Goal: Information Seeking & Learning: Learn about a topic

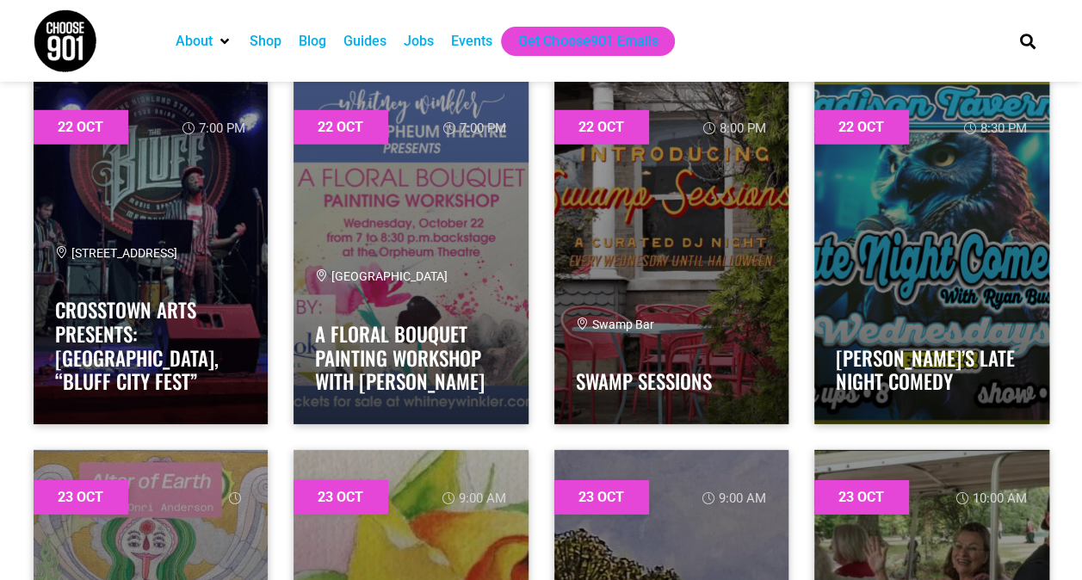
scroll to position [28407, 0]
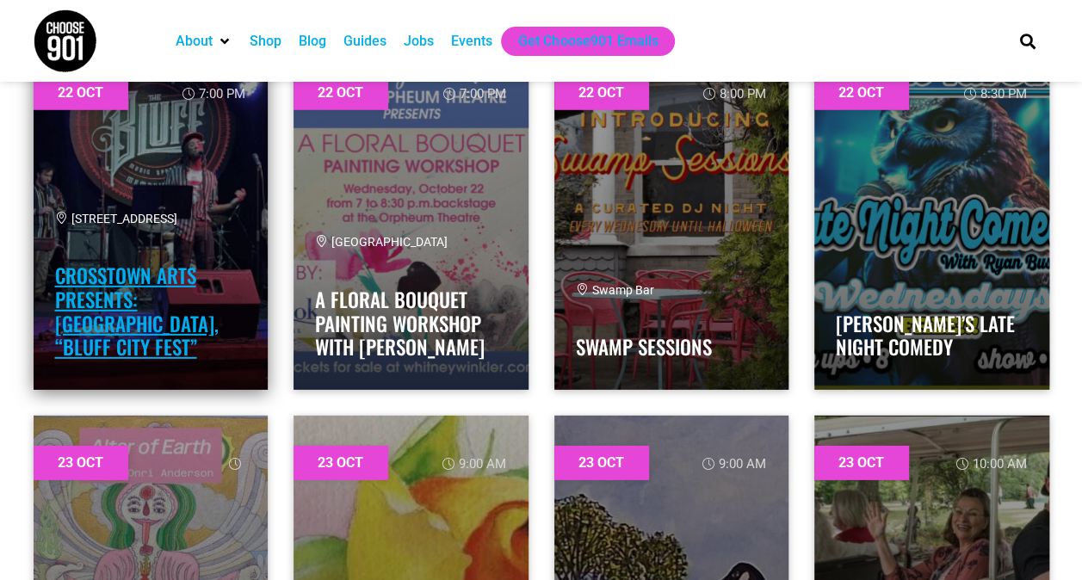
click at [173, 315] on link "Crosstown Arts Presents: [GEOGRAPHIC_DATA], “Bluff City Fest”" at bounding box center [137, 311] width 164 height 101
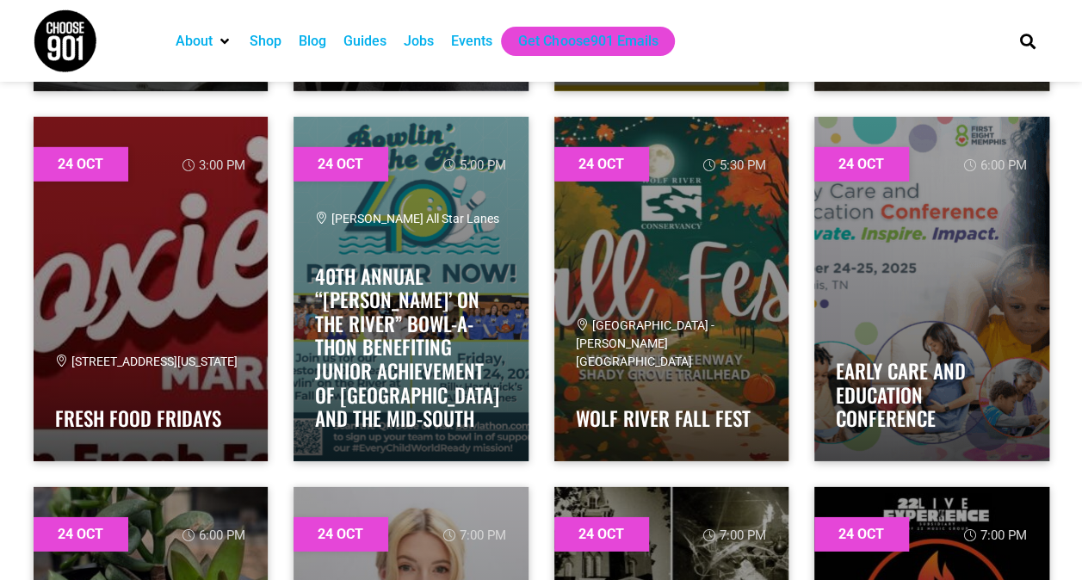
scroll to position [31713, 0]
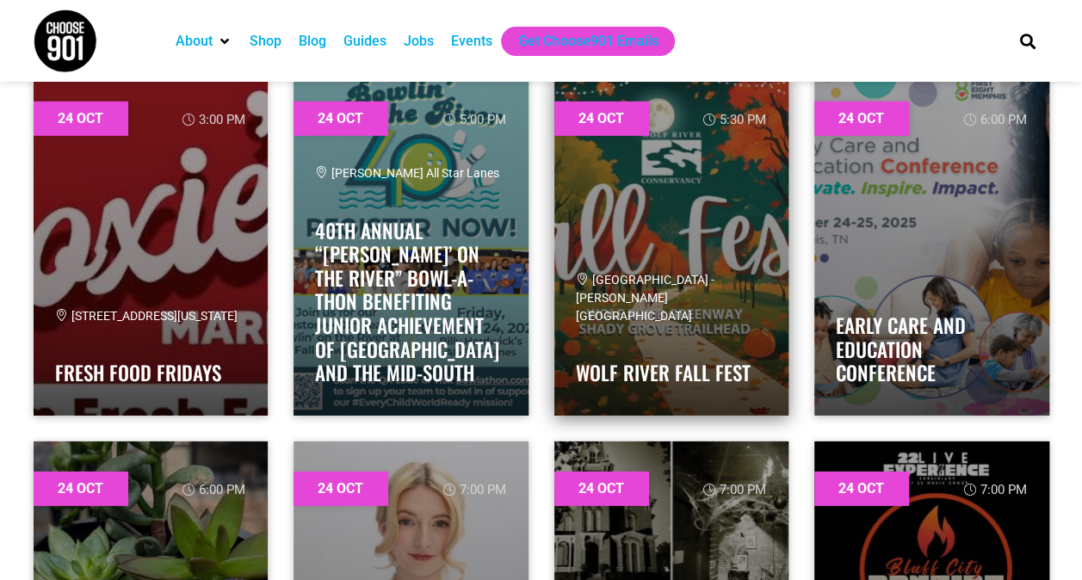
click at [672, 291] on span "[GEOGRAPHIC_DATA] - [PERSON_NAME][GEOGRAPHIC_DATA]" at bounding box center [645, 298] width 139 height 50
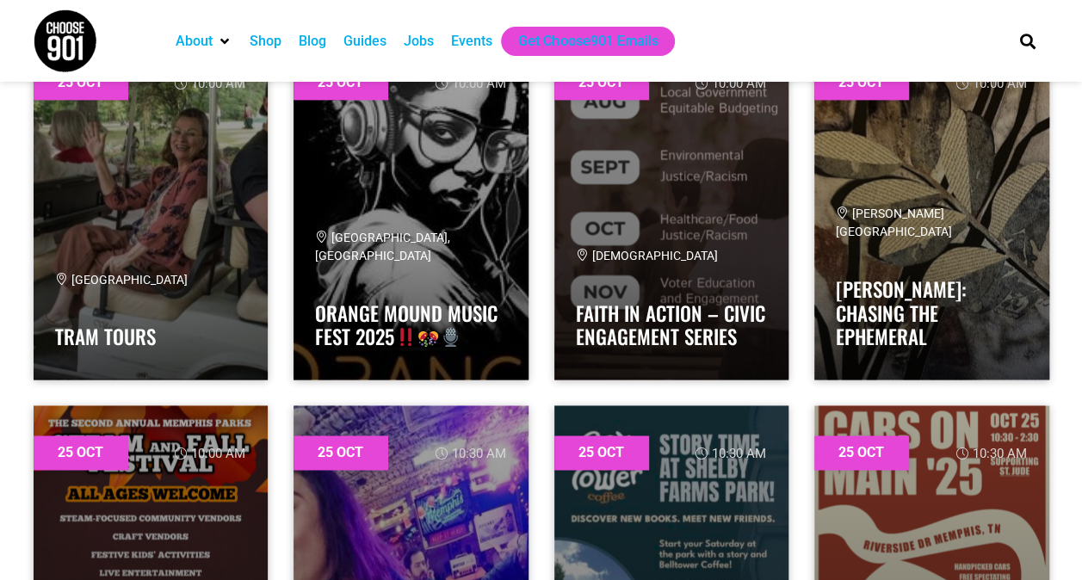
scroll to position [33614, 0]
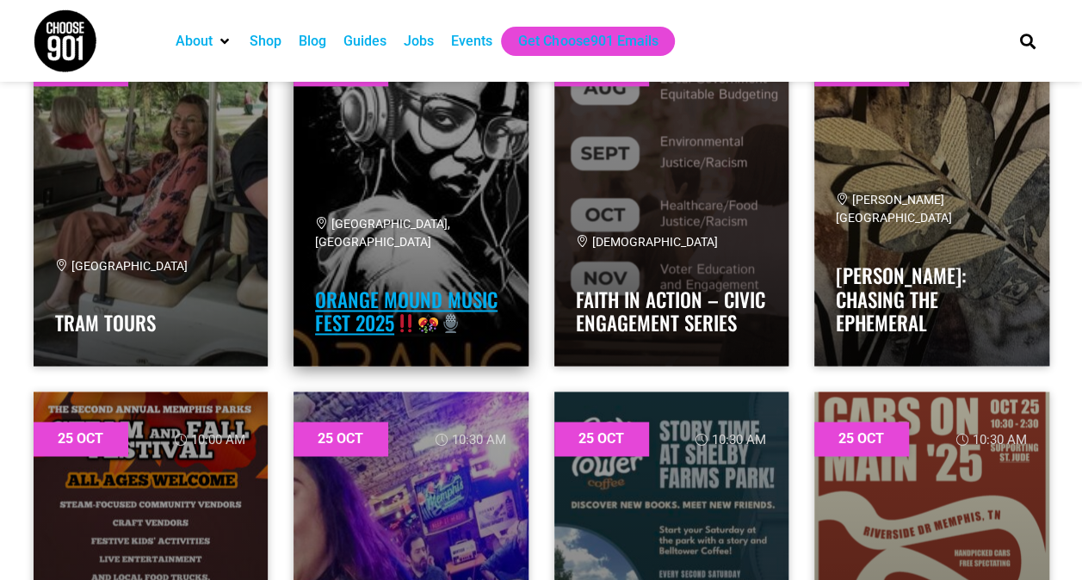
click at [365, 310] on link "Orange Mound Music Fest 2025" at bounding box center [406, 311] width 183 height 53
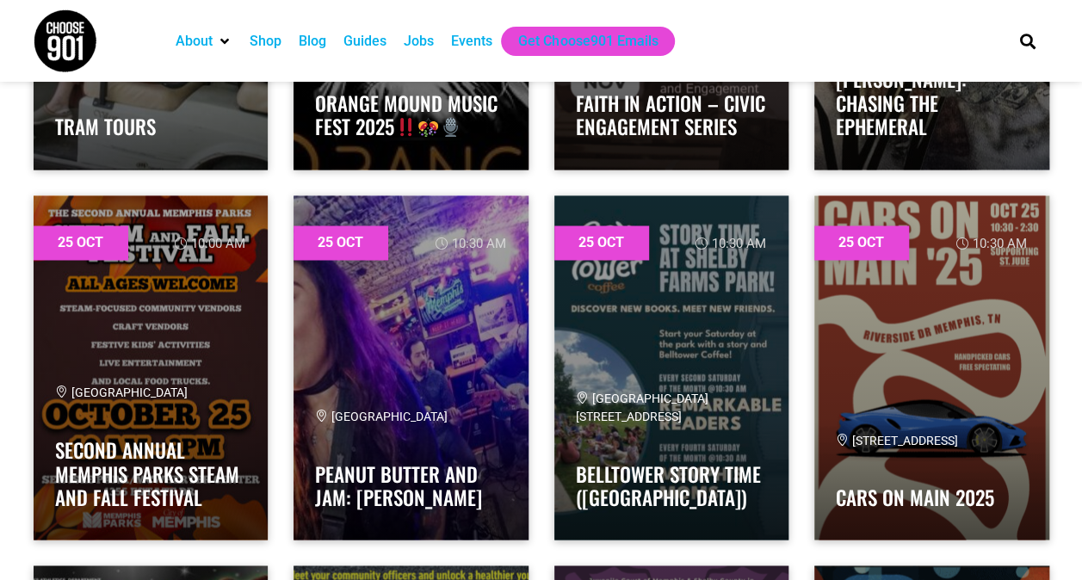
scroll to position [33878, 0]
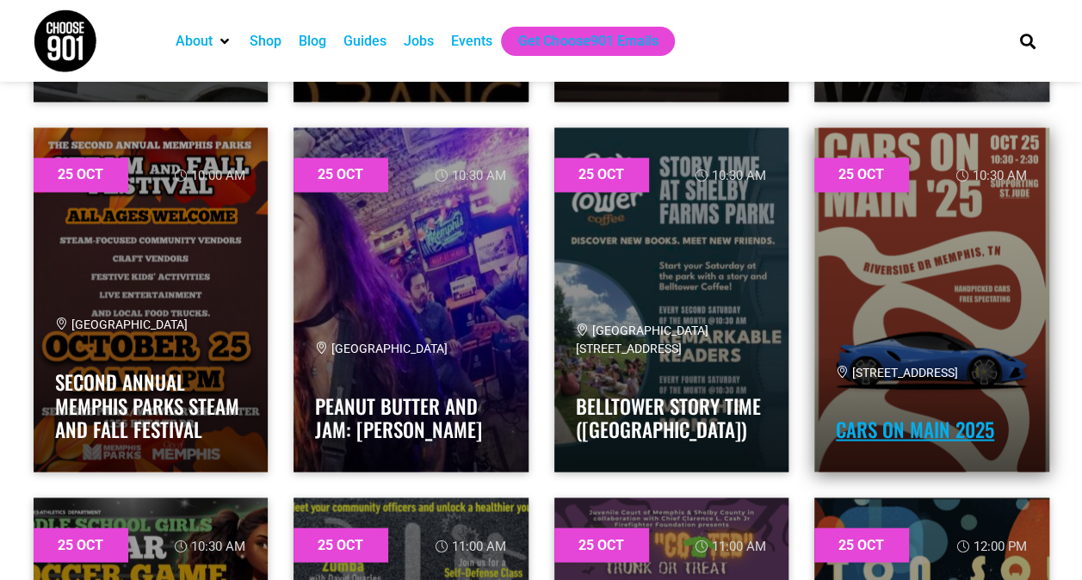
click at [923, 429] on link "Cars on Main 2025" at bounding box center [915, 428] width 158 height 29
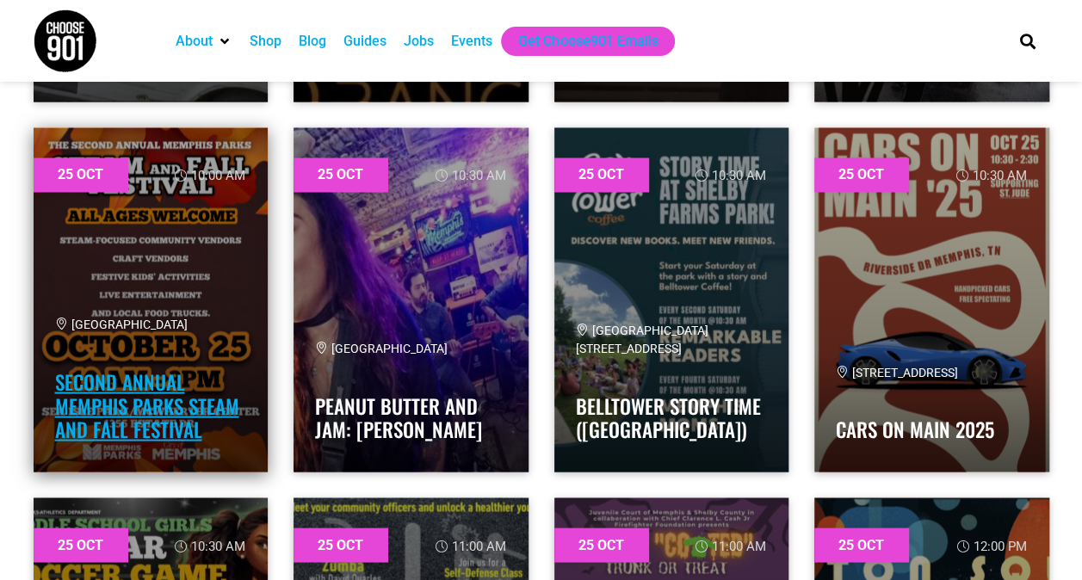
click at [122, 391] on link "Second Annual Memphis Parks STEAM and Fall Festival" at bounding box center [147, 405] width 184 height 77
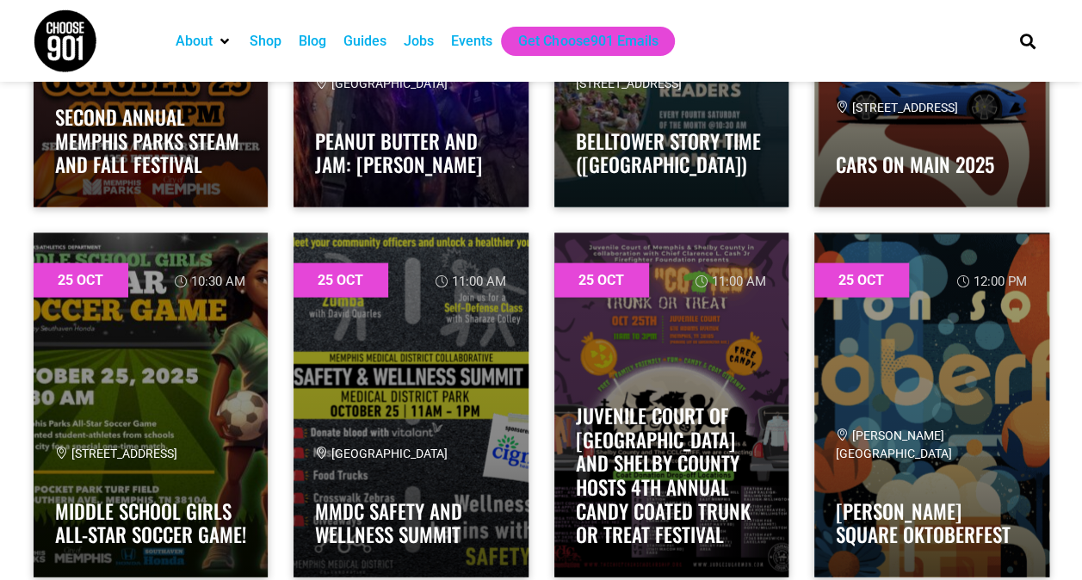
scroll to position [34189, 0]
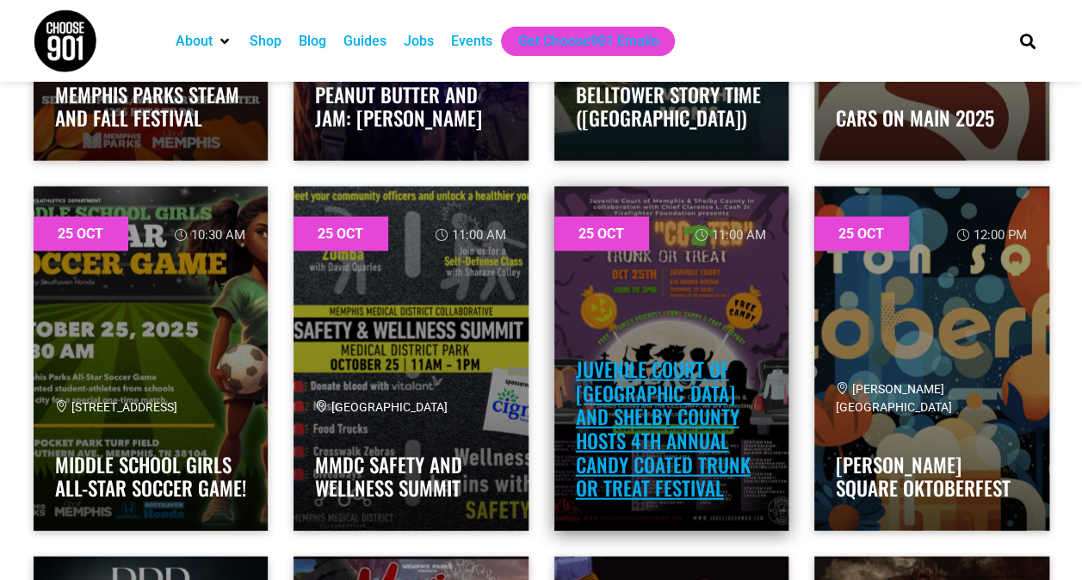
click at [673, 396] on link "Juvenile Court of [GEOGRAPHIC_DATA] and Shelby County Hosts 4th Annual Candy Co…" at bounding box center [663, 429] width 175 height 148
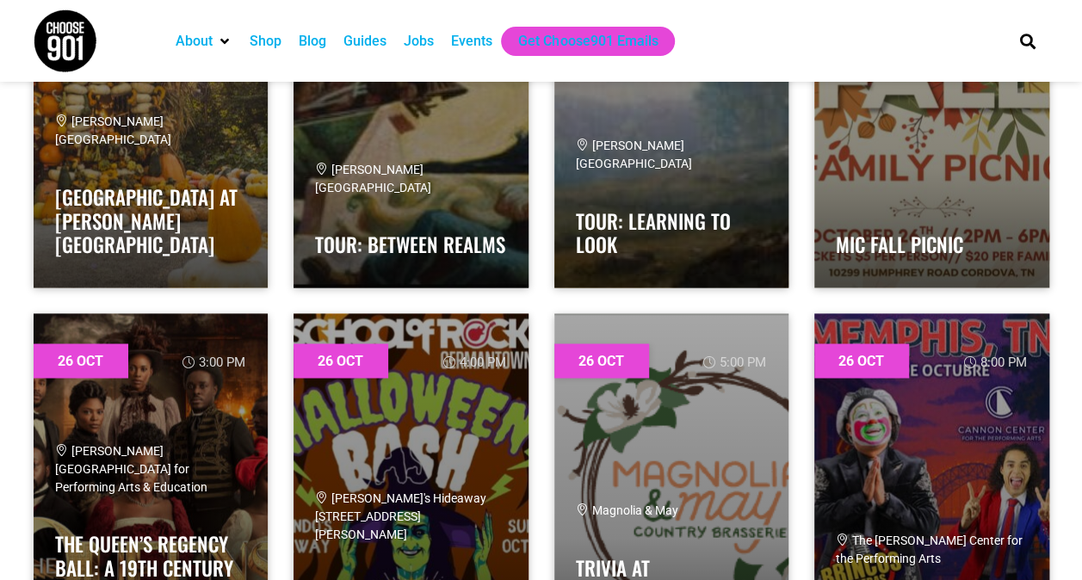
scroll to position [36989, 0]
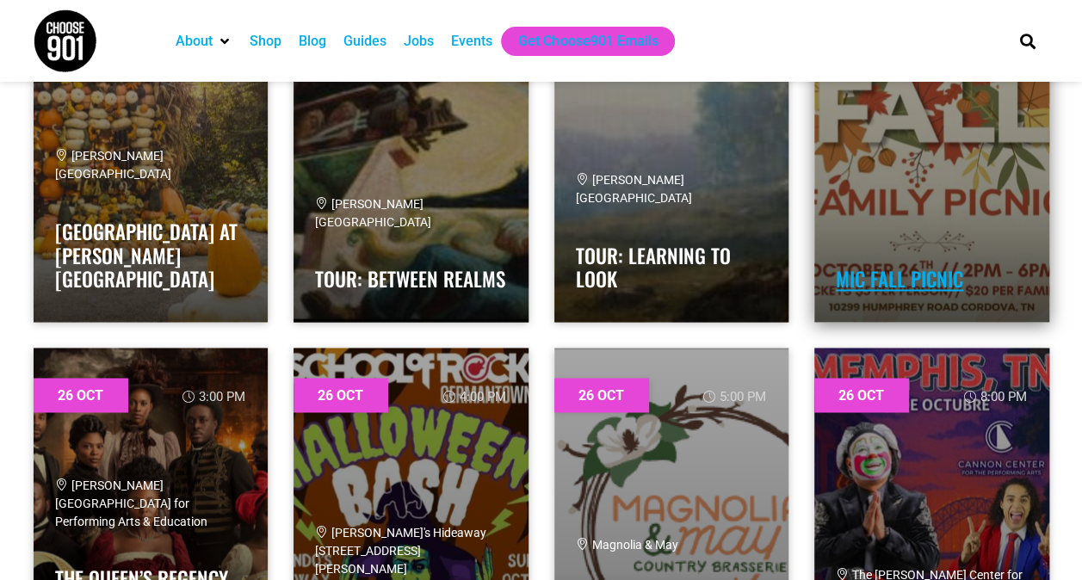
click at [882, 279] on link "MIC Fall Picnic" at bounding box center [899, 278] width 127 height 29
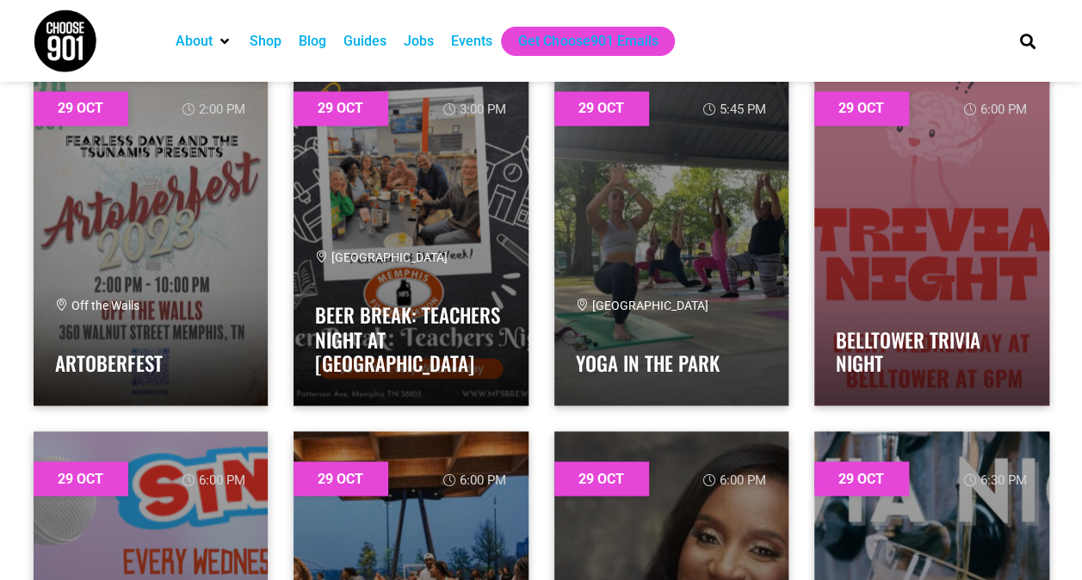
scroll to position [40307, 0]
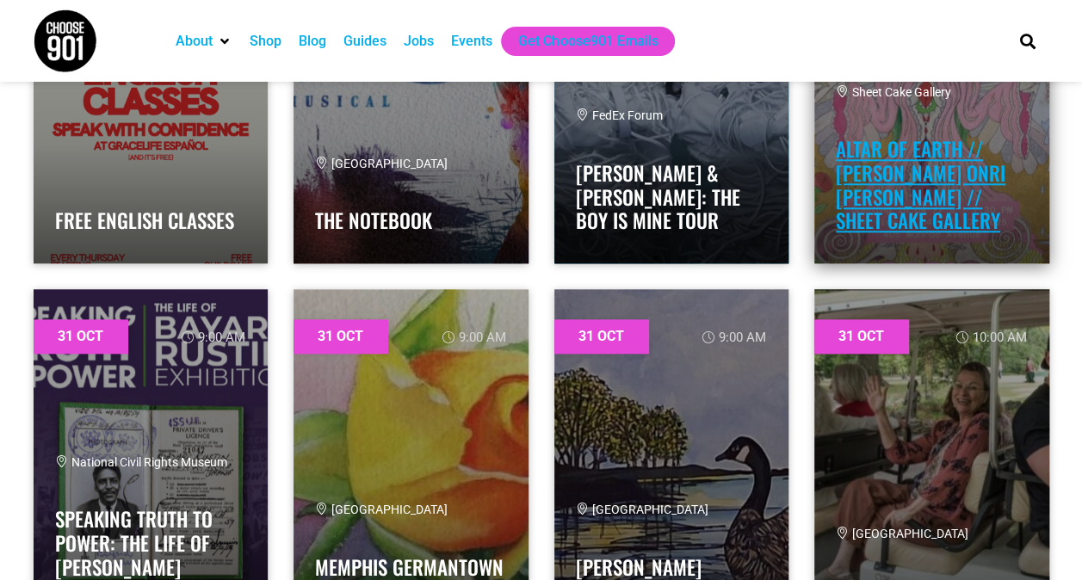
scroll to position [43008, 0]
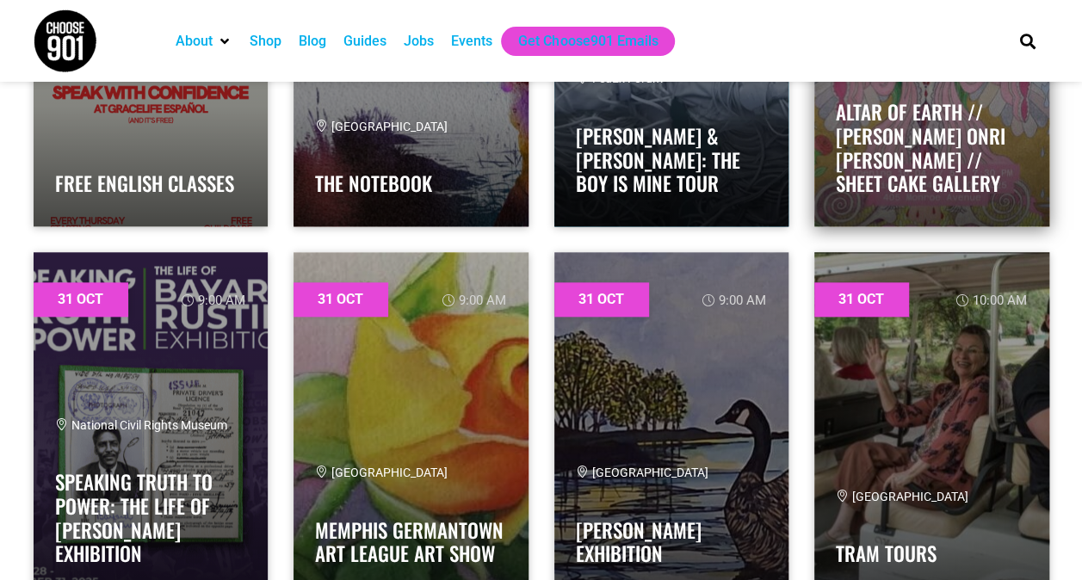
click at [933, 219] on link at bounding box center [931, 54] width 235 height 344
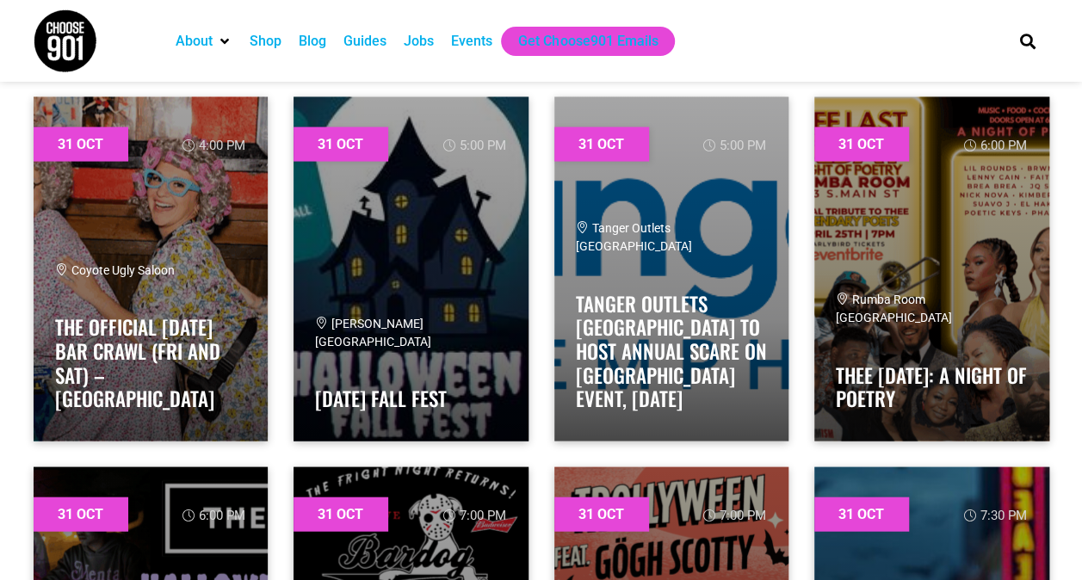
scroll to position [43938, 0]
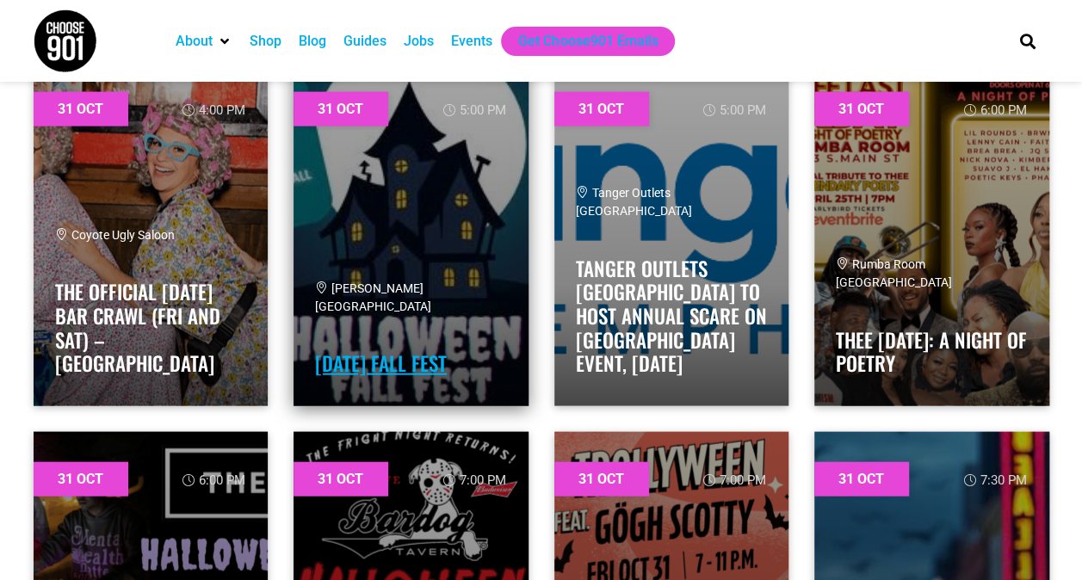
click at [386, 368] on link "[DATE] Fall Fest" at bounding box center [381, 363] width 132 height 29
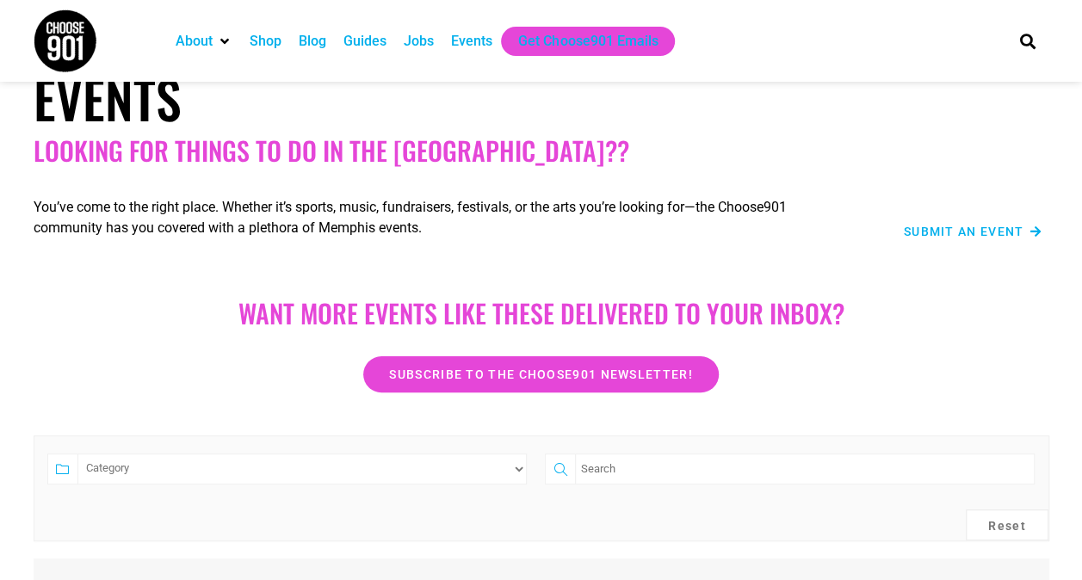
scroll to position [147, 0]
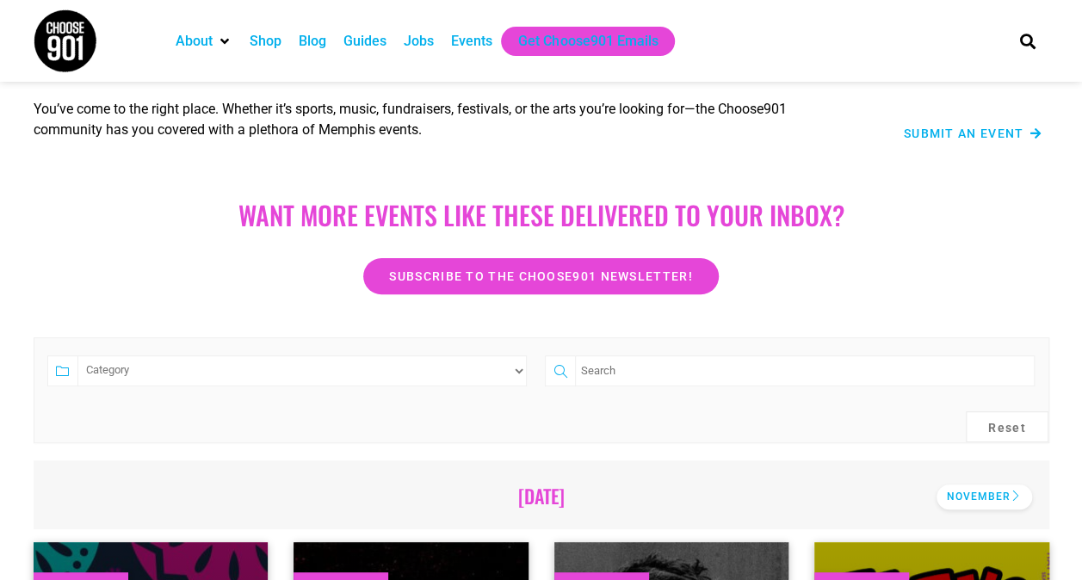
click at [963, 492] on div "November" at bounding box center [985, 497] width 96 height 25
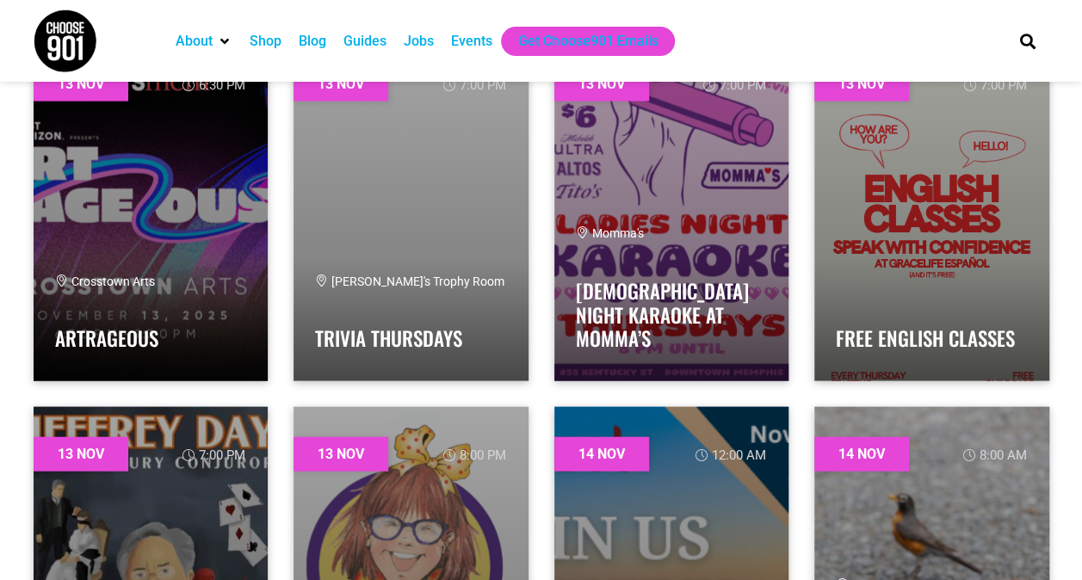
scroll to position [14707, 0]
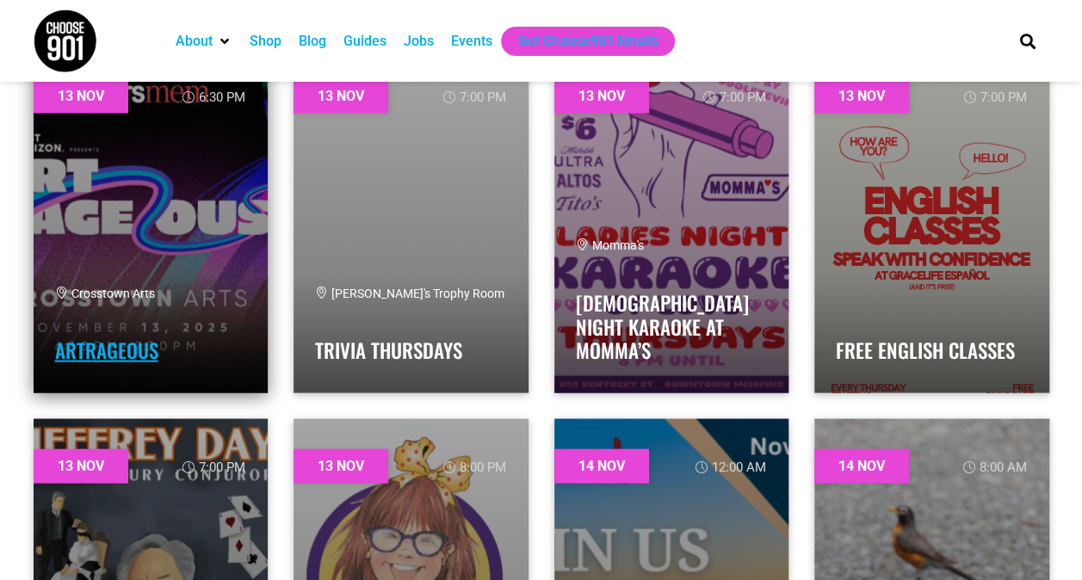
click at [85, 346] on link "ARTrageous" at bounding box center [106, 350] width 103 height 29
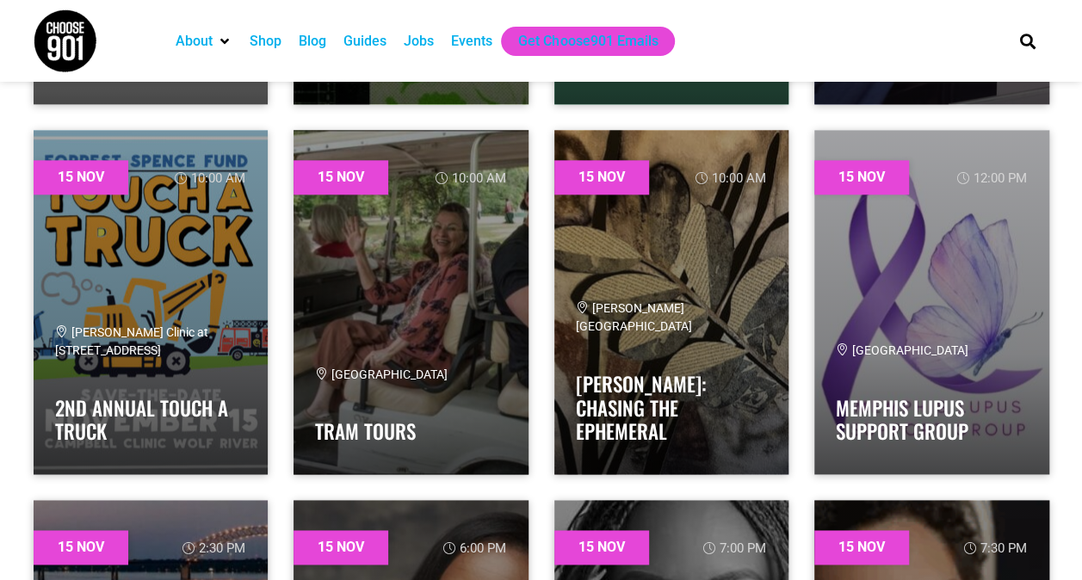
scroll to position [17243, 0]
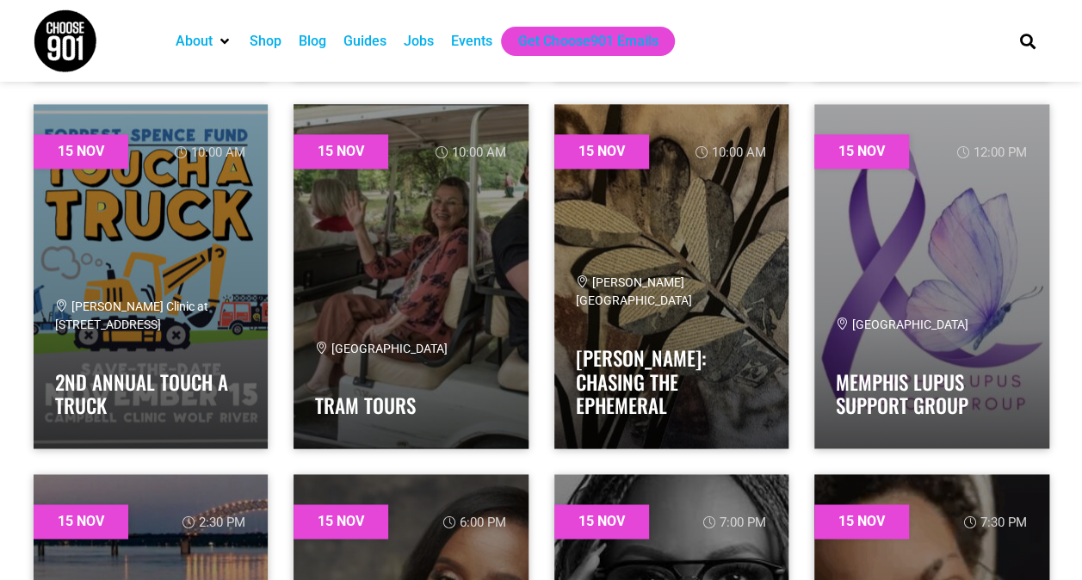
click at [549, 98] on div "[DATE] 10:00 am [PERSON_NAME][GEOGRAPHIC_DATA] and Gardens [PERSON_NAME]: Chasi…" at bounding box center [671, 276] width 261 height 370
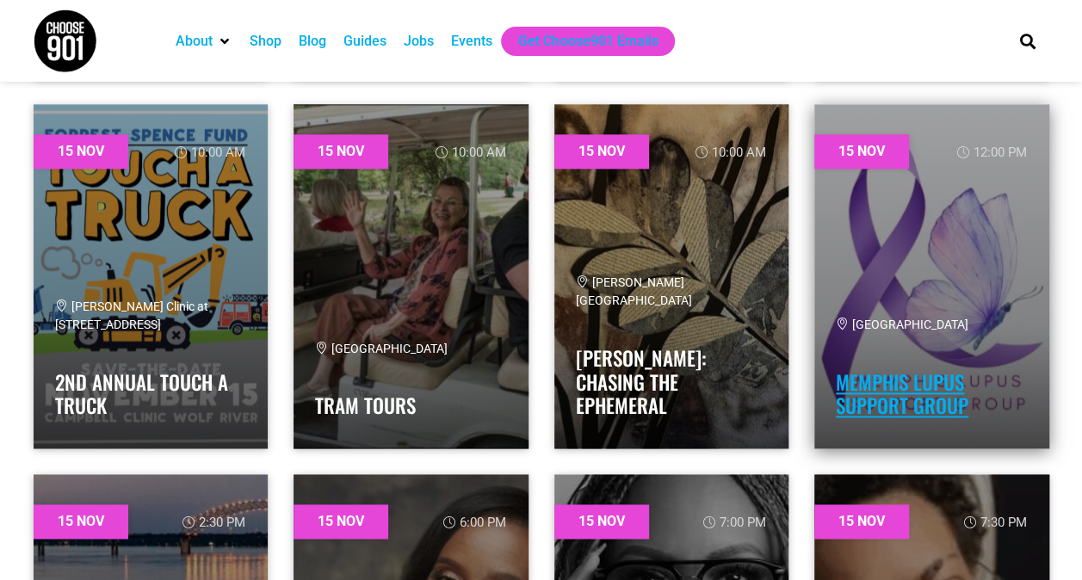
click at [894, 406] on link "Memphis Lupus Support Group" at bounding box center [902, 394] width 133 height 53
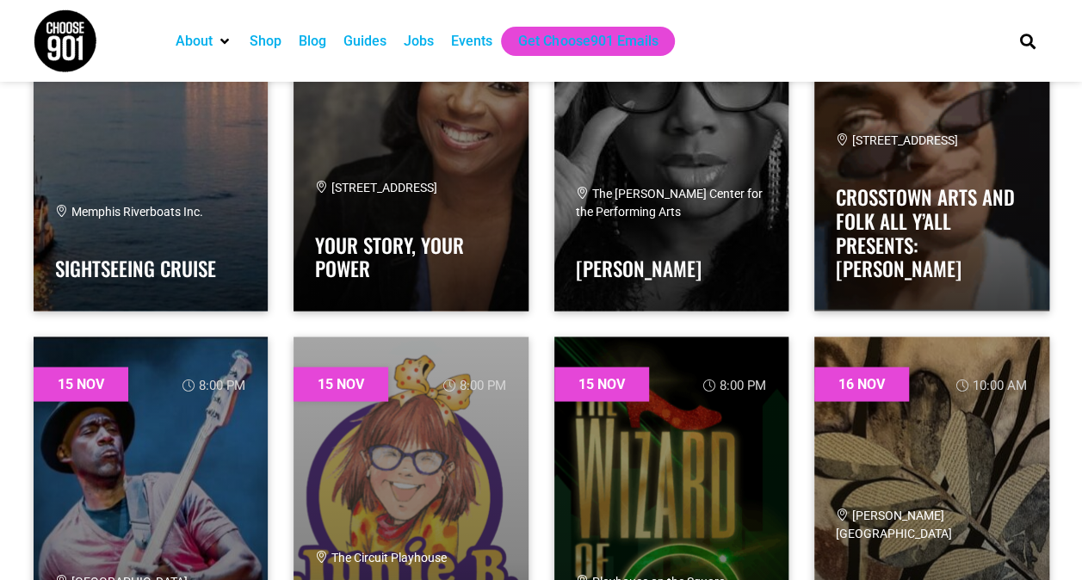
scroll to position [18258, 0]
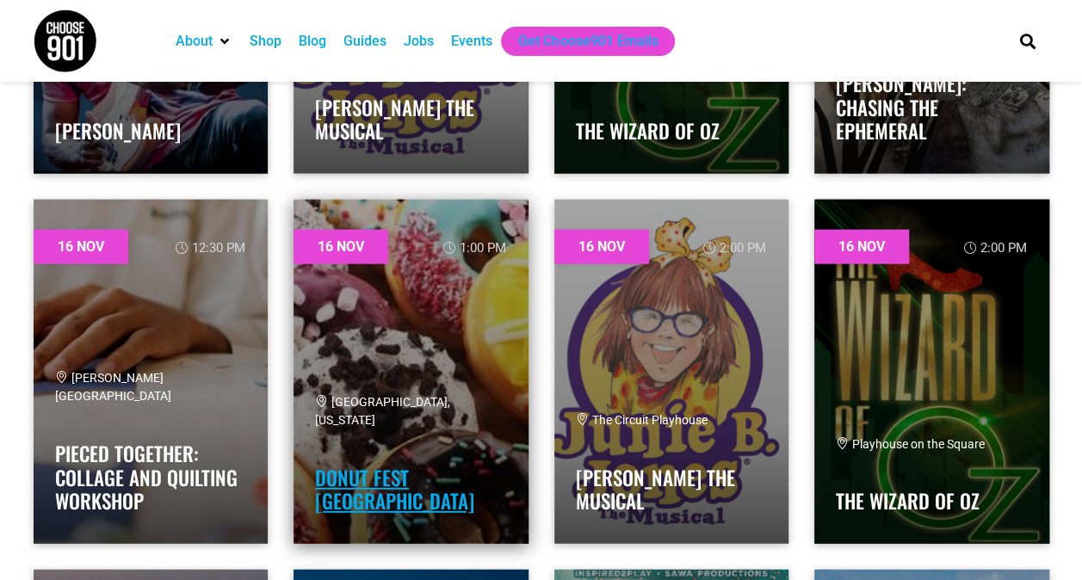
click at [384, 503] on link "Donut Fest [GEOGRAPHIC_DATA]" at bounding box center [394, 489] width 159 height 53
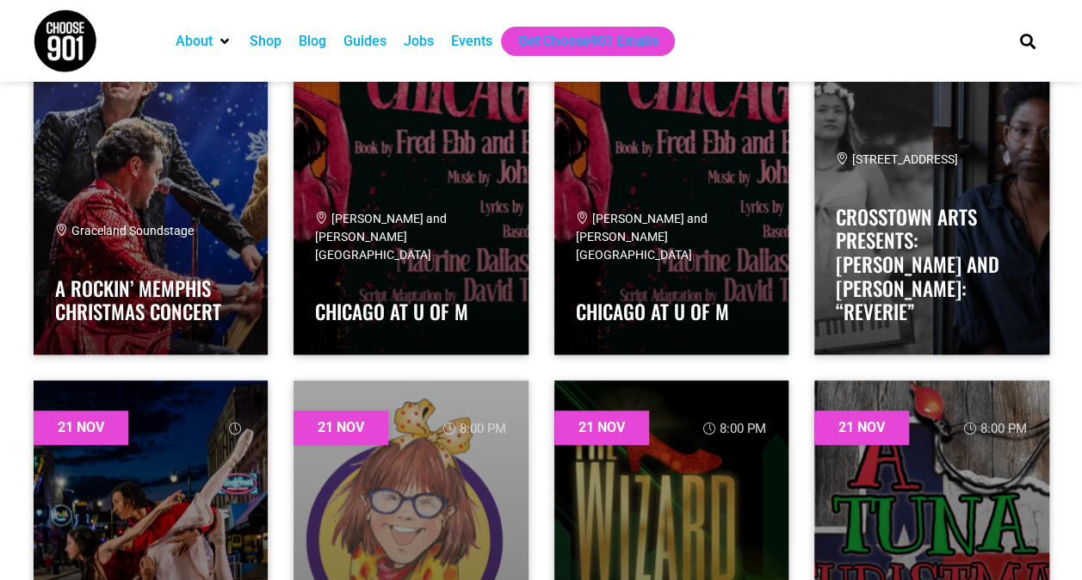
scroll to position [23332, 0]
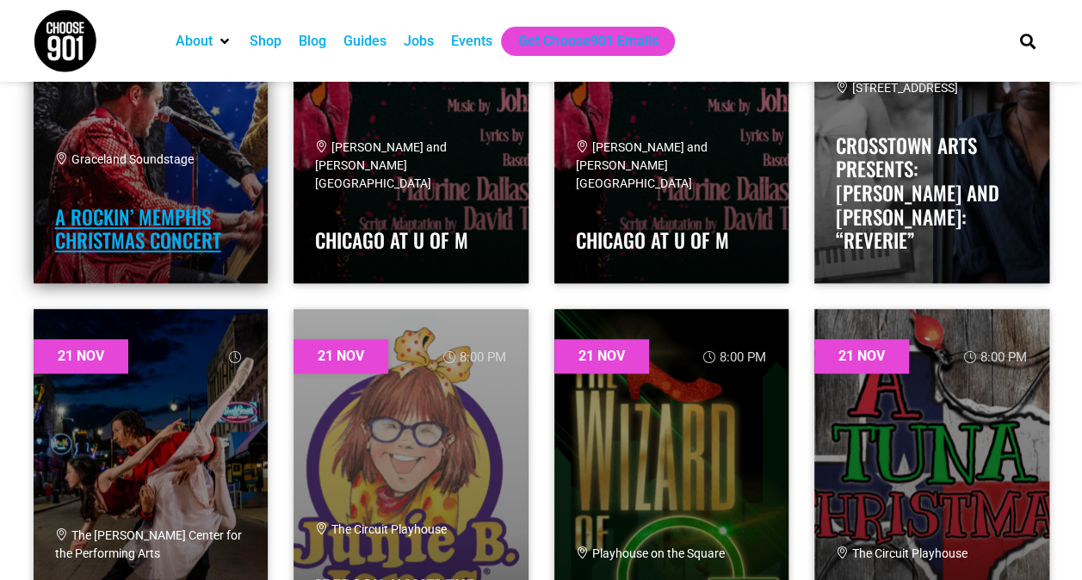
click at [92, 234] on link "A Rockin’ Memphis Christmas Concert" at bounding box center [138, 228] width 166 height 53
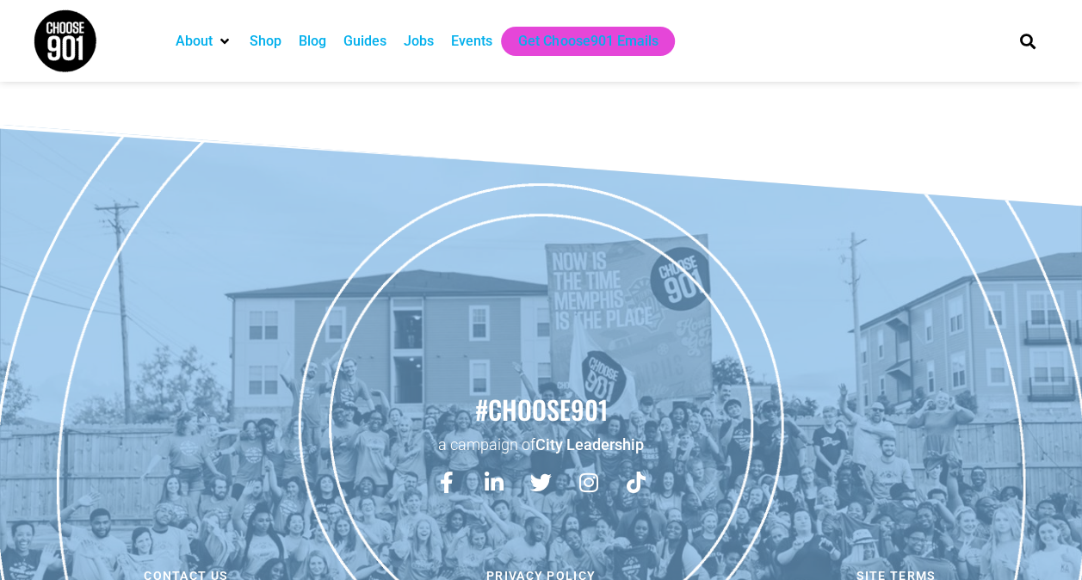
scroll to position [32464, 0]
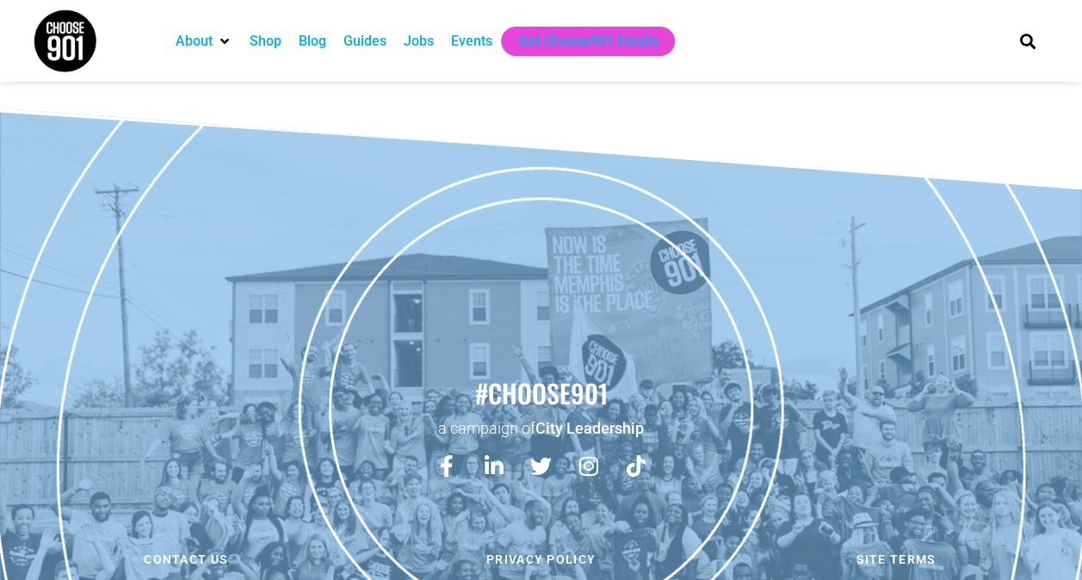
drag, startPoint x: 1089, startPoint y: 27, endPoint x: 1057, endPoint y: 24, distance: 32.0
click at [1057, 24] on section "About Contact Us Donate Shop Blog Guides Jobs Events Get Choose901 Emails Search" at bounding box center [541, 41] width 1082 height 82
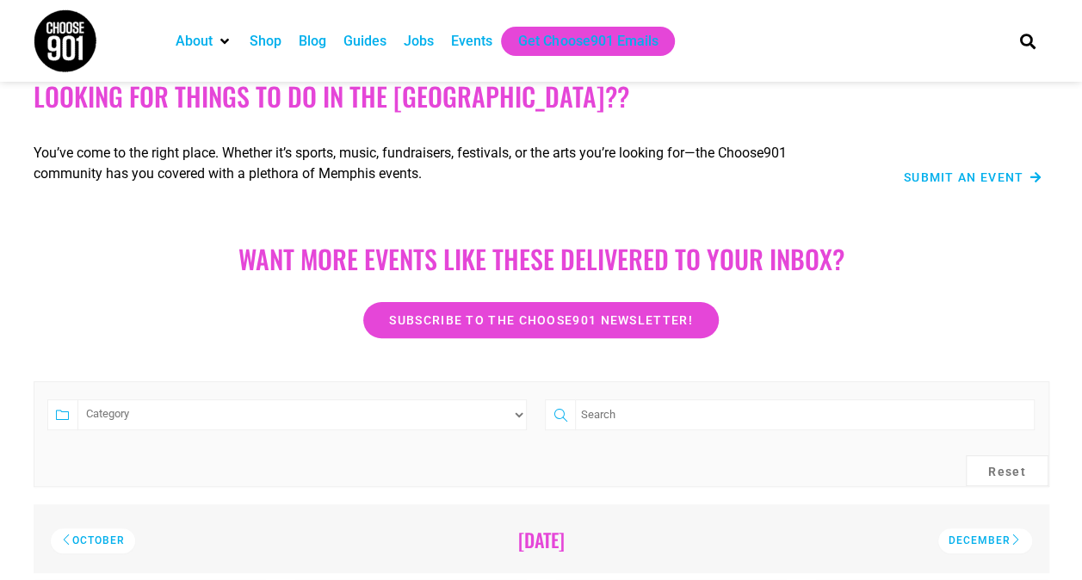
scroll to position [160, 0]
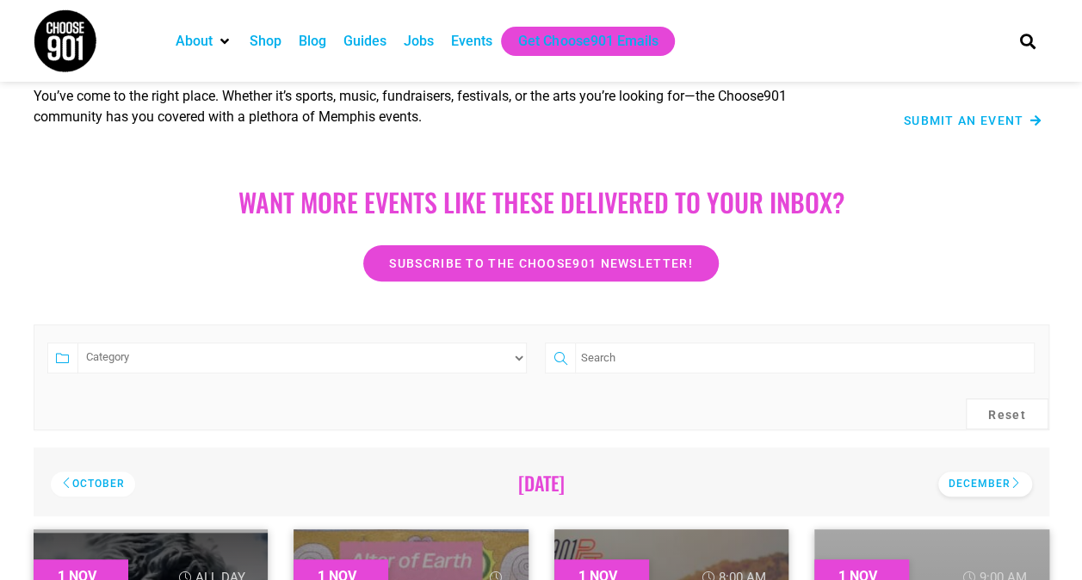
click at [995, 481] on div "December" at bounding box center [985, 484] width 94 height 25
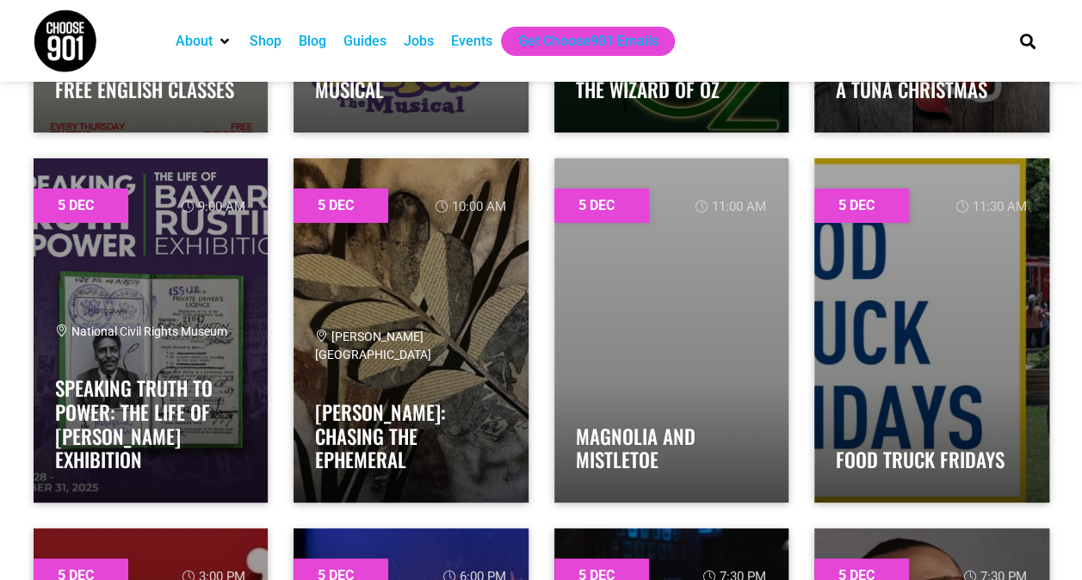
scroll to position [3204, 0]
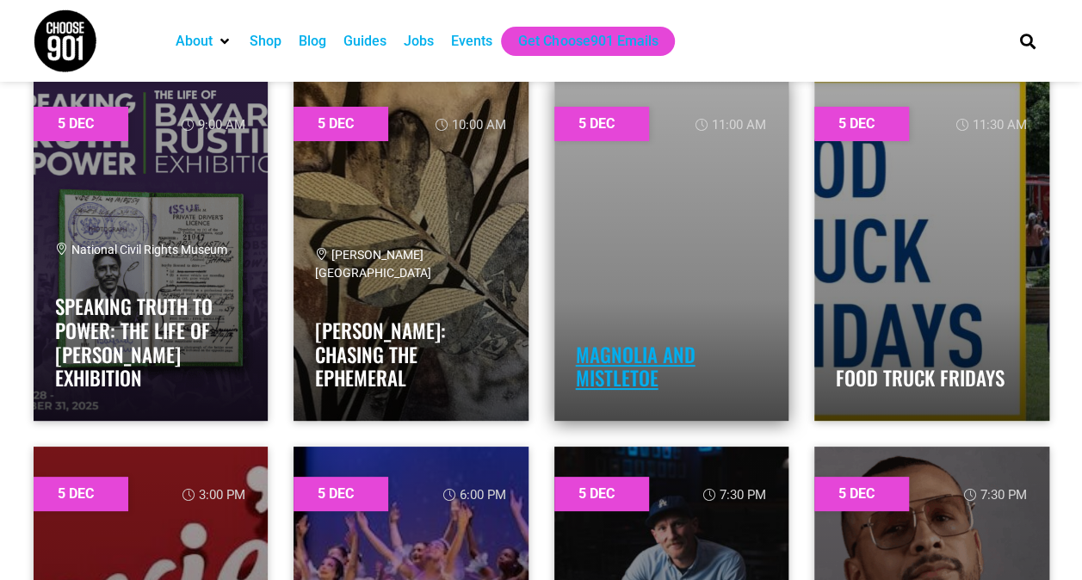
click at [620, 354] on link "Magnolia and Mistletoe" at bounding box center [636, 366] width 120 height 53
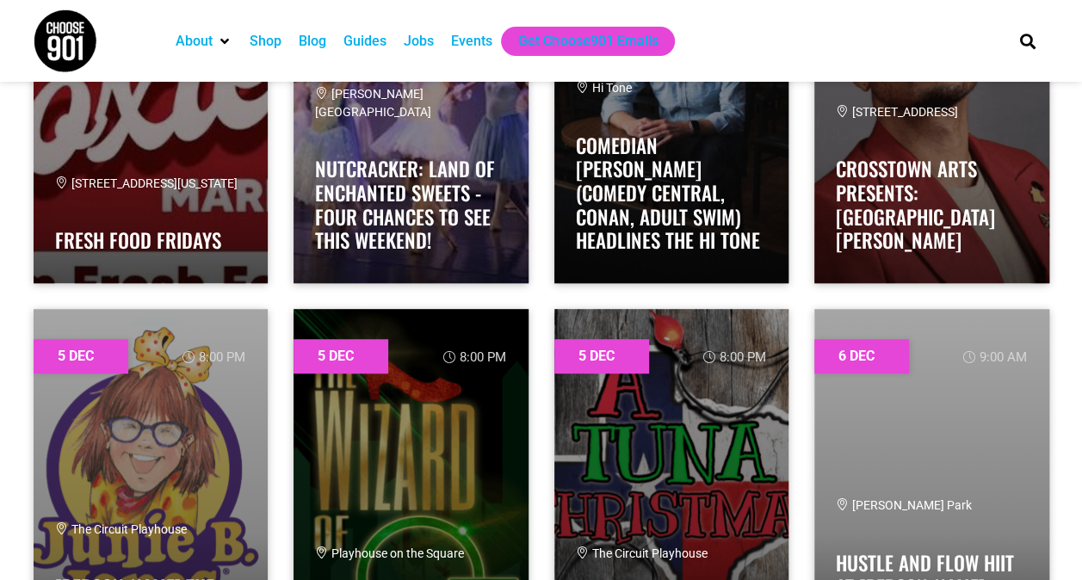
scroll to position [4219, 0]
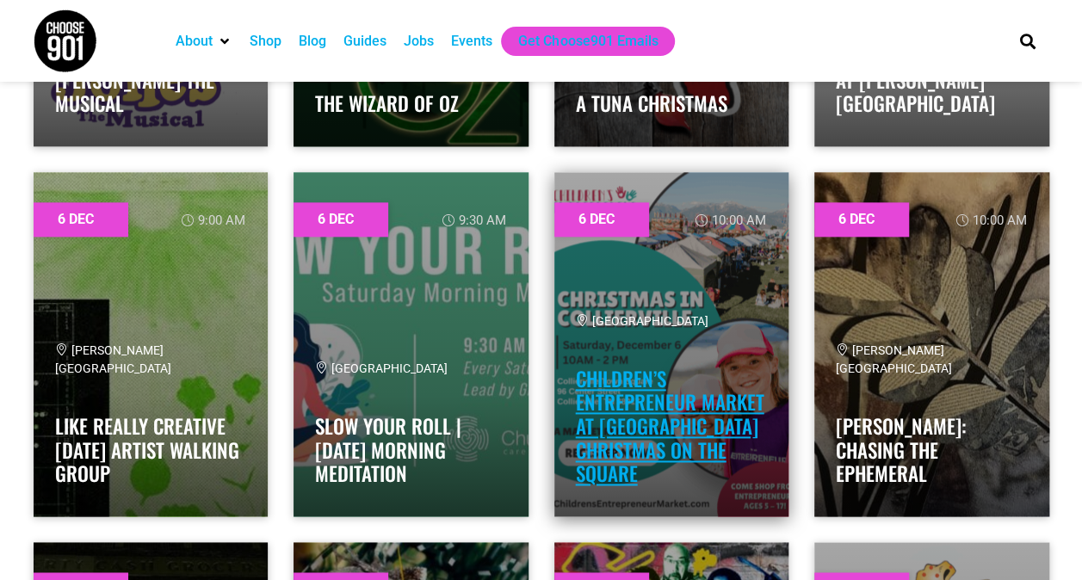
click at [649, 432] on link "Children’s Entrepreneur Market at [GEOGRAPHIC_DATA] Christmas on the Square" at bounding box center [670, 426] width 189 height 124
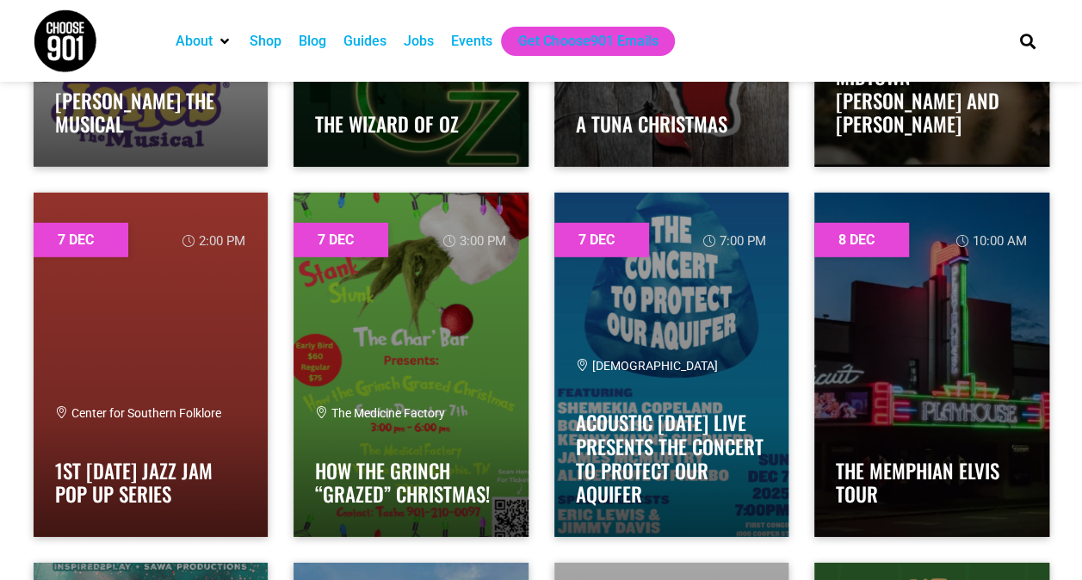
scroll to position [5741, 0]
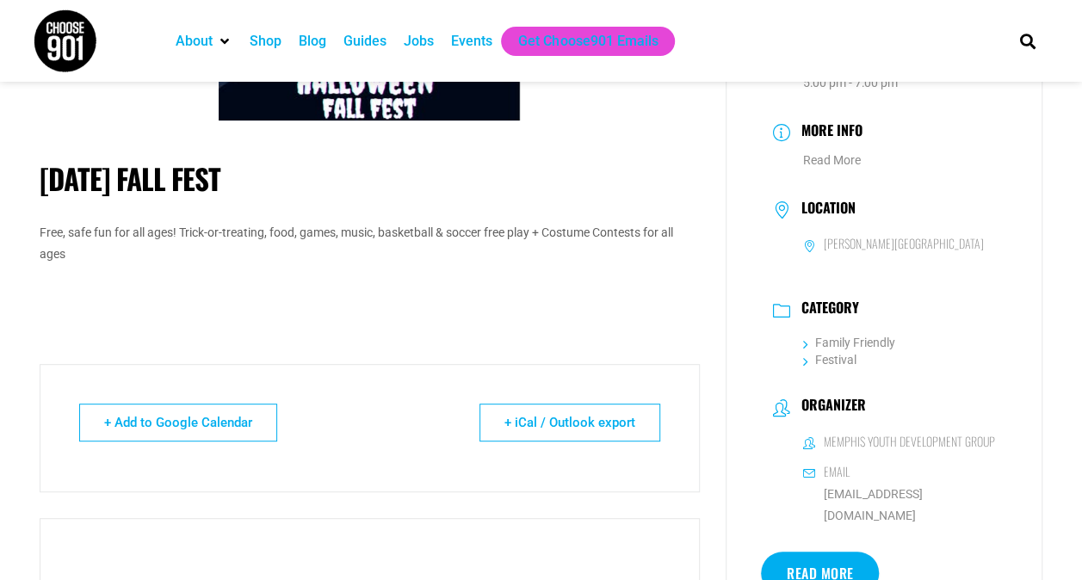
scroll to position [190, 0]
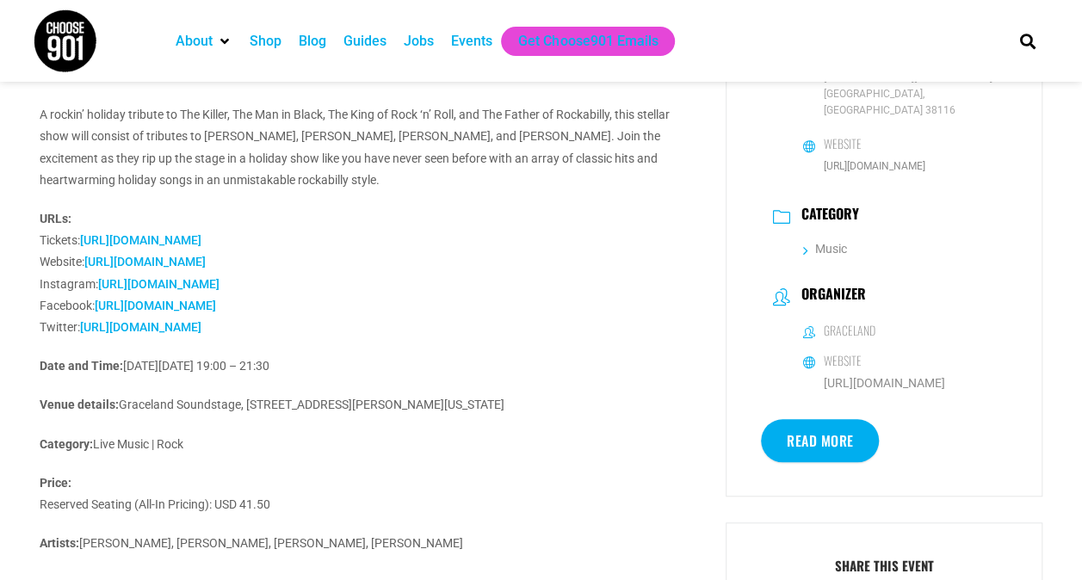
scroll to position [507, 0]
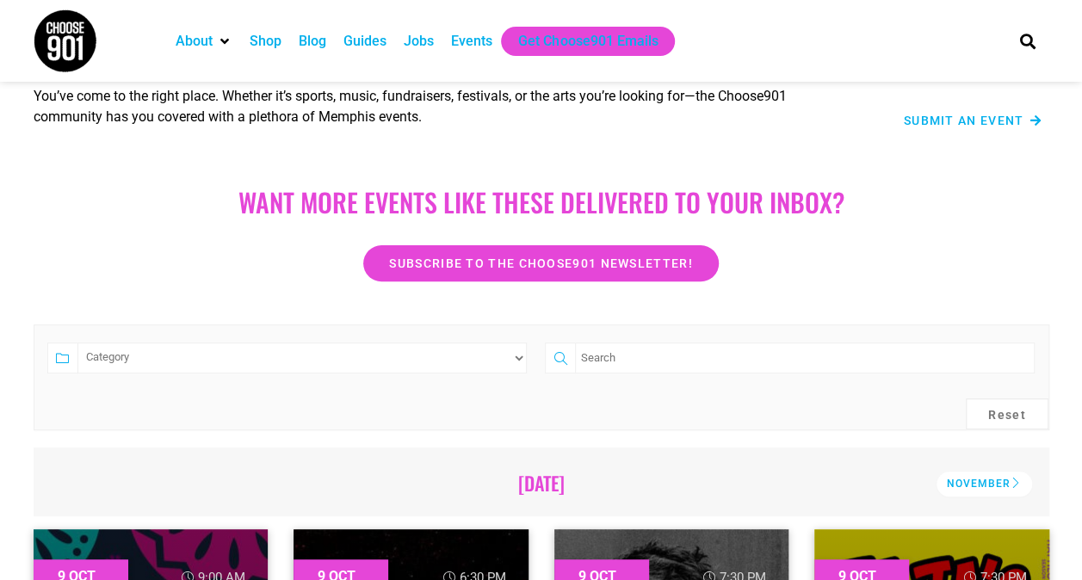
scroll to position [252, 0]
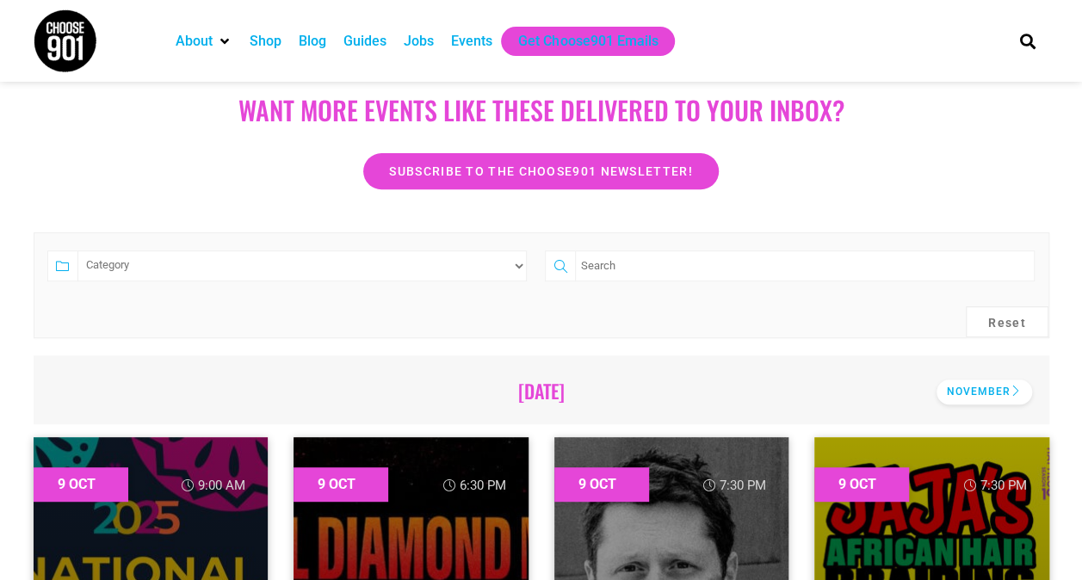
click at [1000, 381] on div "November" at bounding box center [985, 392] width 96 height 25
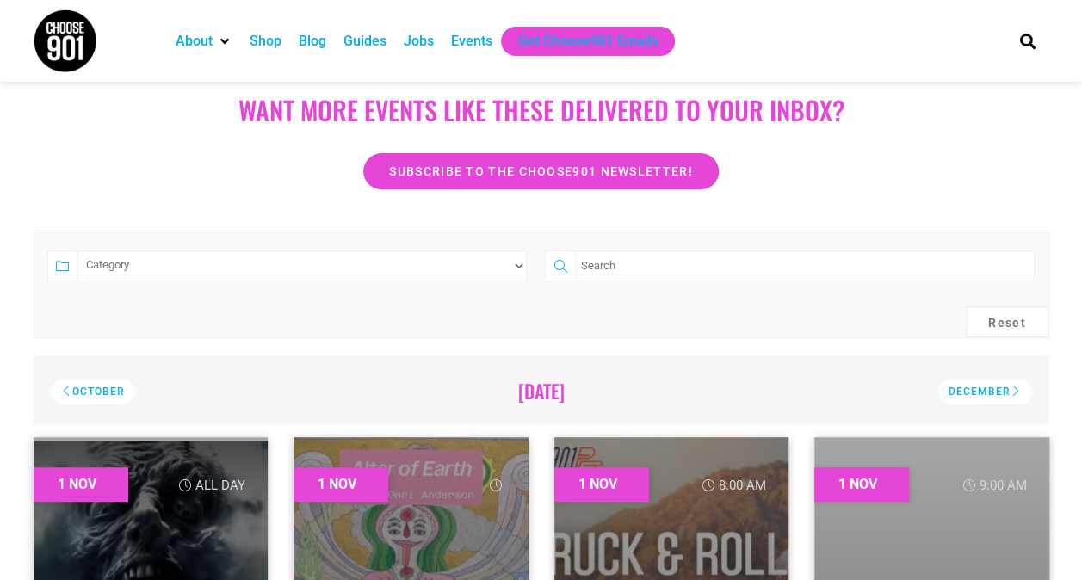
click at [1000, 381] on div "December" at bounding box center [985, 392] width 94 height 25
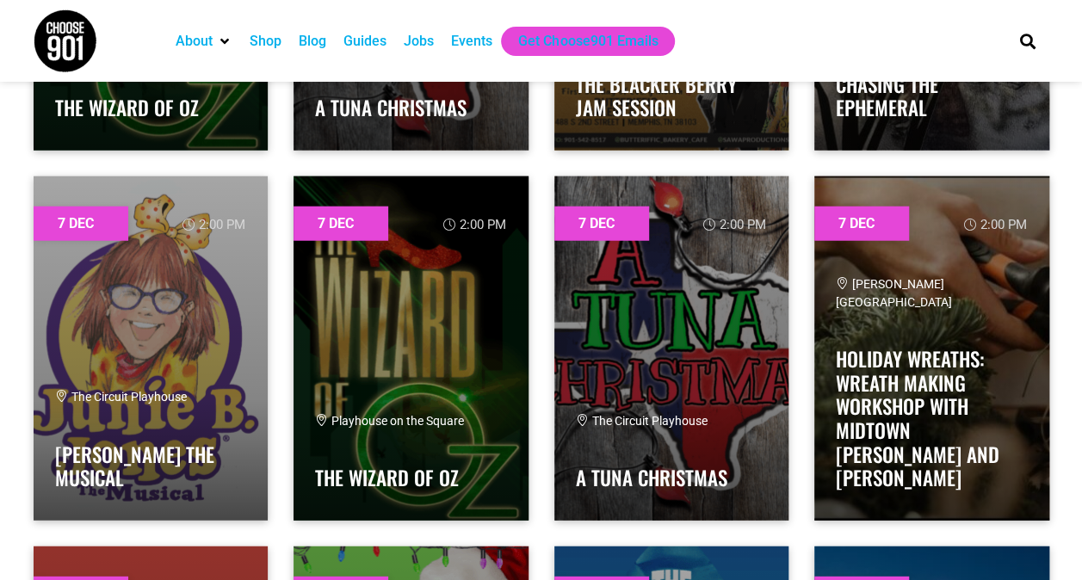
scroll to position [5833, 0]
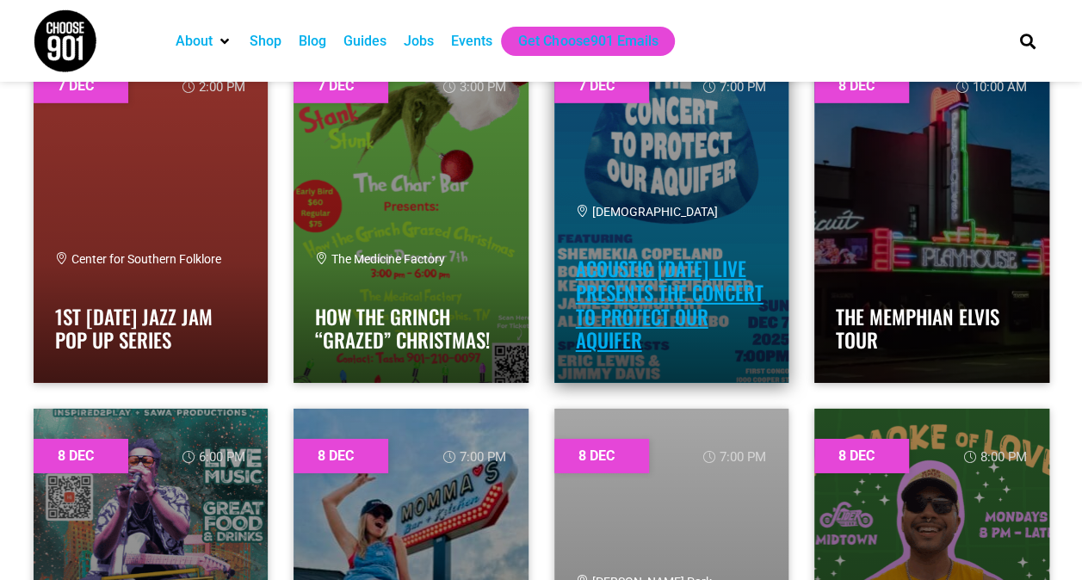
click at [663, 278] on link "Acoustic [DATE] Live Presents the Concert to Protect Our Aquifer" at bounding box center [670, 304] width 188 height 101
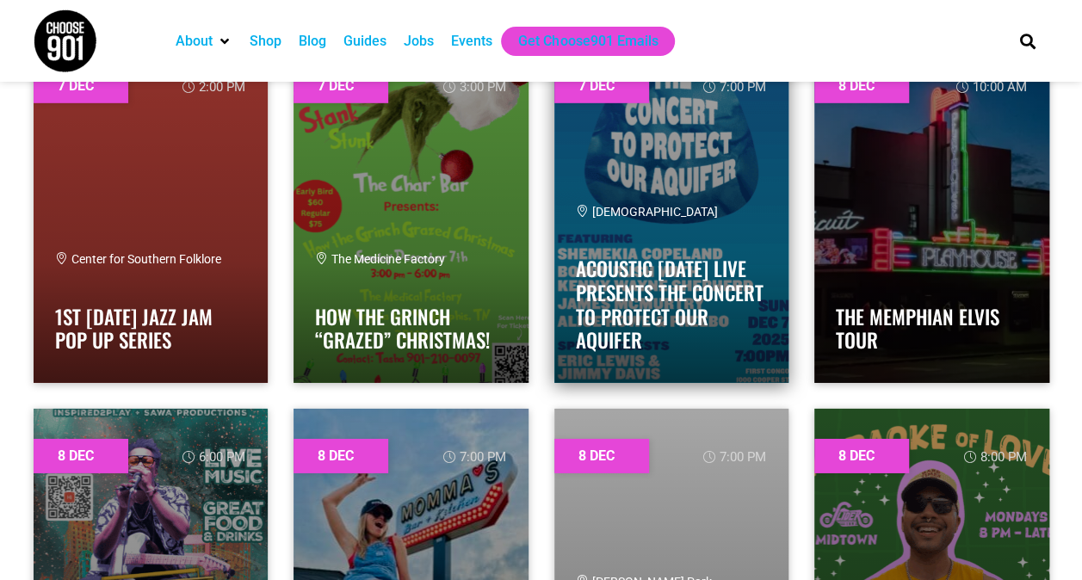
click at [643, 221] on div "First Congregational Church Acoustic Sunday Live Presents the Concert to Protec…" at bounding box center [672, 282] width 192 height 158
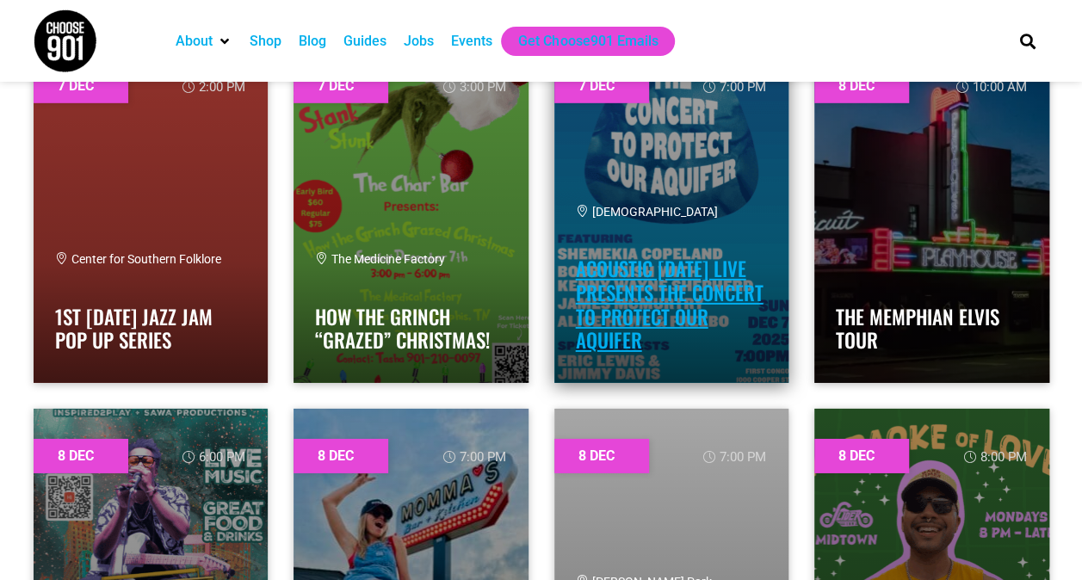
click at [642, 292] on link "Acoustic [DATE] Live Presents the Concert to Protect Our Aquifer" at bounding box center [670, 304] width 188 height 101
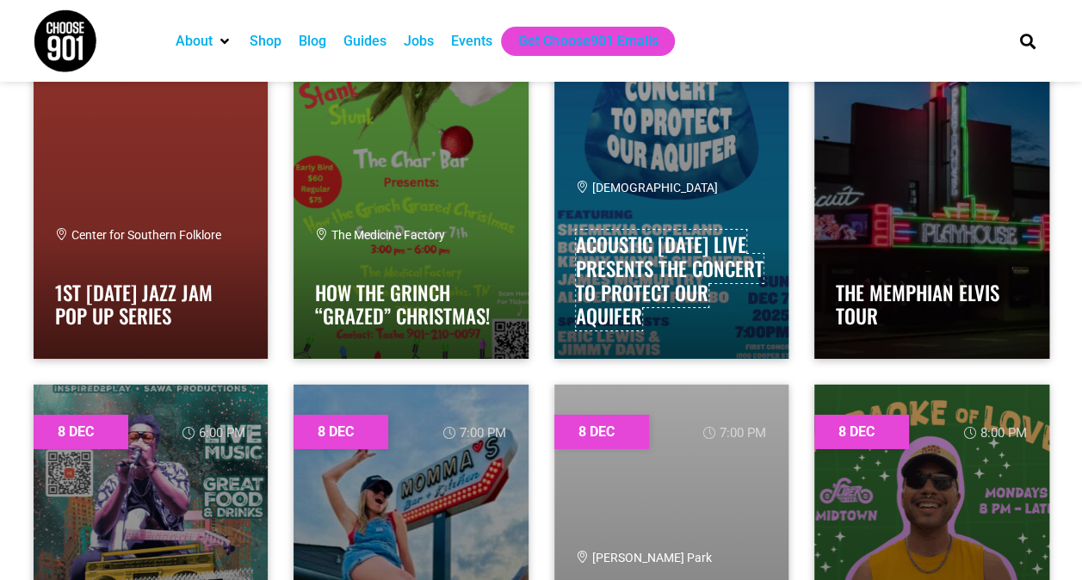
scroll to position [5868, 0]
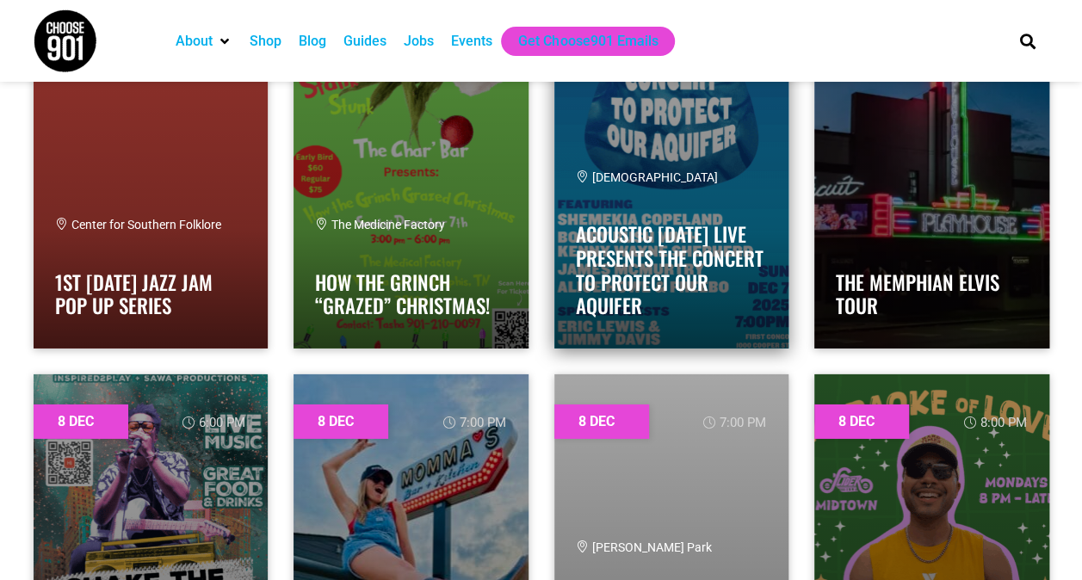
click at [661, 133] on link at bounding box center [671, 176] width 235 height 344
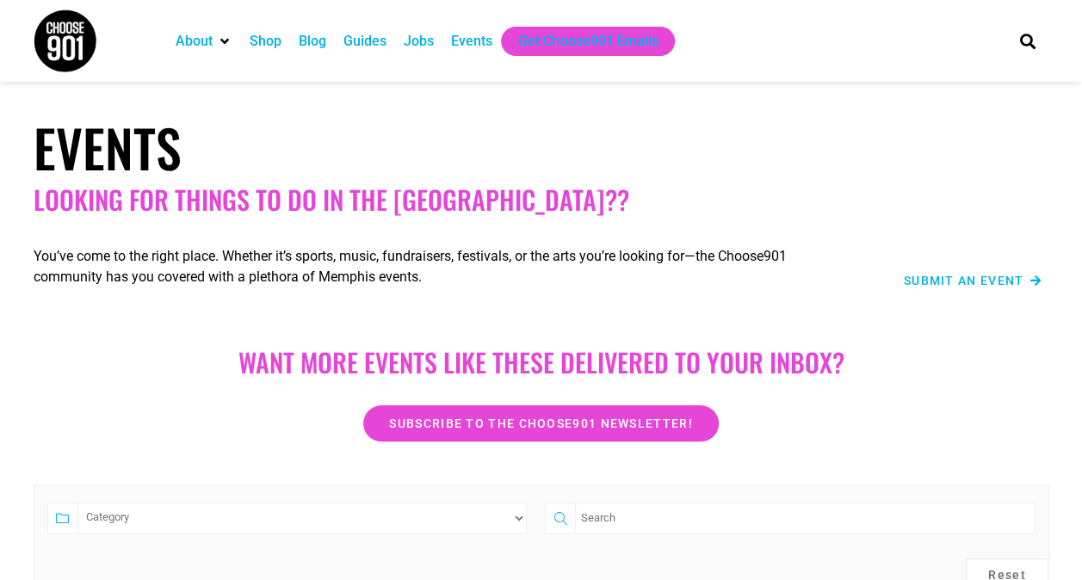
scroll to position [507, 0]
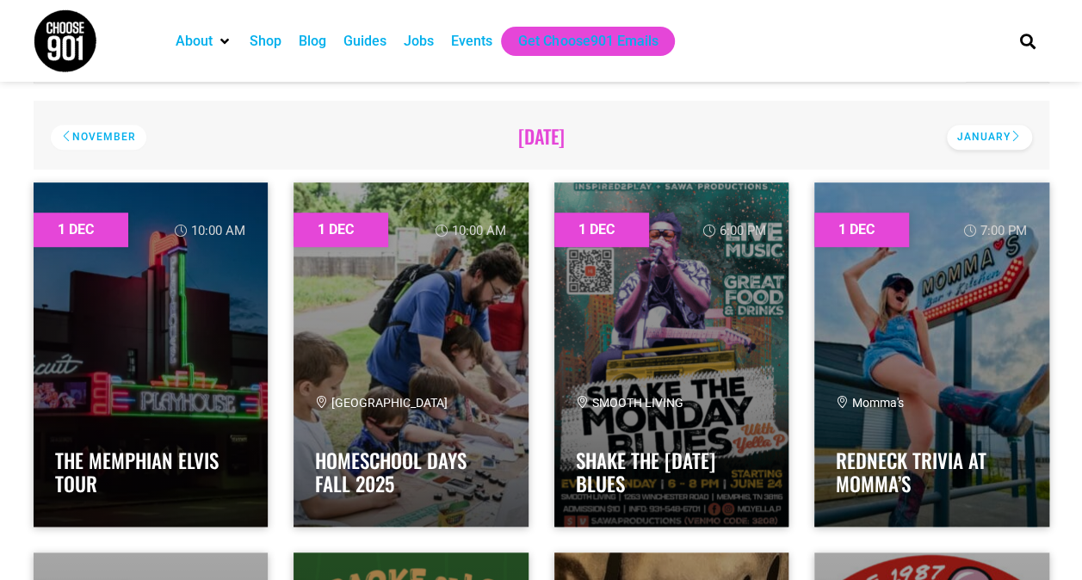
click at [1002, 133] on div "January" at bounding box center [989, 137] width 85 height 25
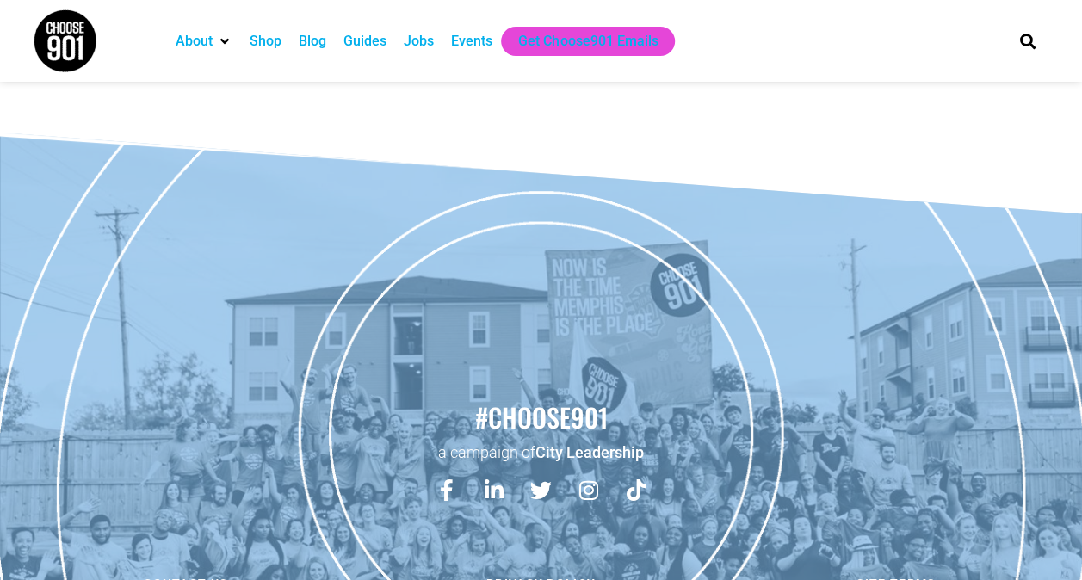
scroll to position [13284, 0]
